Goal: Check status: Check status

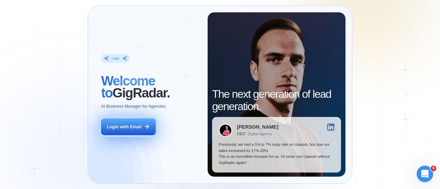
click at [130, 121] on button "Login with Email" at bounding box center [128, 127] width 54 height 17
click at [115, 126] on div "Login with Email" at bounding box center [124, 127] width 35 height 6
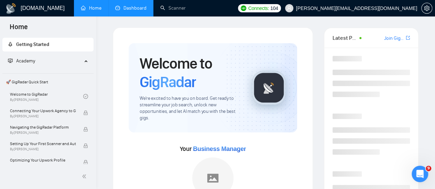
click at [135, 5] on link "Dashboard" at bounding box center [130, 8] width 31 height 6
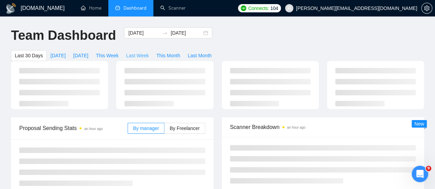
click at [149, 52] on span "Last Week" at bounding box center [137, 56] width 23 height 8
type input "2025-09-22"
type input "2025-09-28"
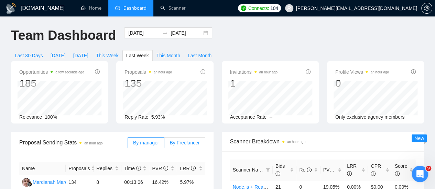
click at [185, 140] on span "By Freelancer" at bounding box center [184, 142] width 30 height 5
click at [164, 145] on input "By Freelancer" at bounding box center [164, 145] width 0 height 0
click at [180, 52] on span "This Month" at bounding box center [168, 56] width 24 height 8
type input "2025-09-01"
type input "2025-09-30"
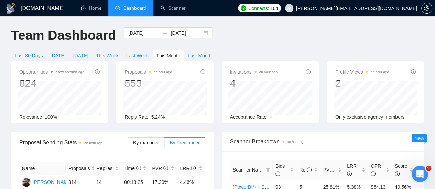
click at [88, 52] on span "Yesterday" at bounding box center [80, 56] width 15 height 8
type input "2025-09-28"
click at [180, 52] on span "This Month" at bounding box center [168, 56] width 24 height 8
type input "2025-09-01"
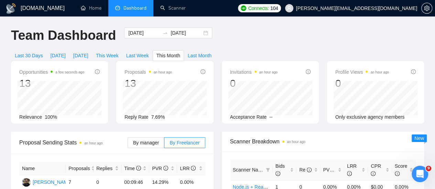
type input "2025-09-30"
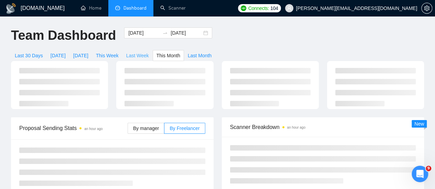
click at [149, 52] on span "Last Week" at bounding box center [137, 56] width 23 height 8
type input "2025-09-22"
type input "2025-09-28"
